Goal: Navigation & Orientation: Find specific page/section

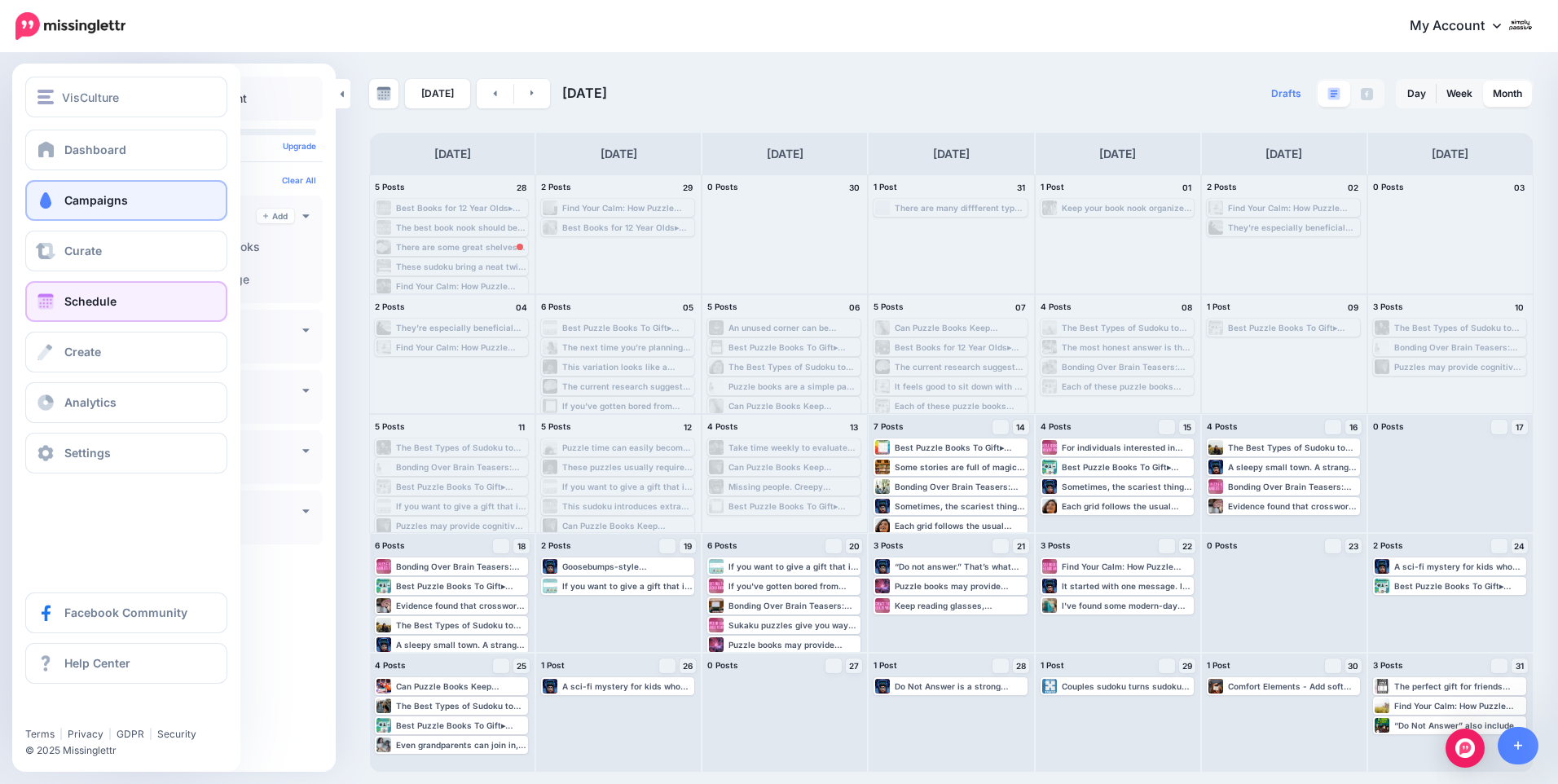
click at [63, 193] on link "Campaigns" at bounding box center [126, 200] width 202 height 41
